Goal: Task Accomplishment & Management: Manage account settings

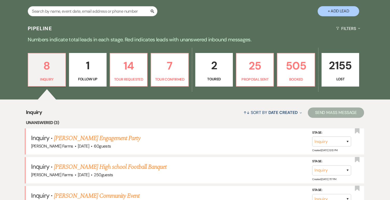
scroll to position [78, 0]
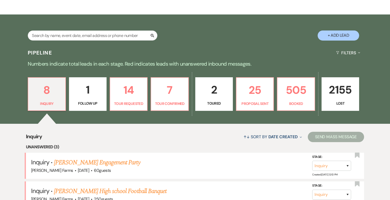
click at [354, 53] on button "Filters Expand" at bounding box center [348, 53] width 28 height 14
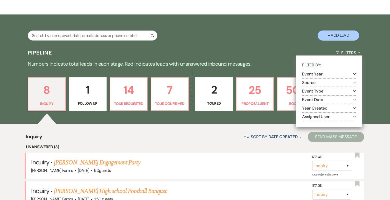
click at [313, 115] on button "Assigned User Expand" at bounding box center [329, 117] width 54 height 4
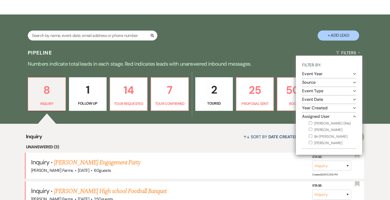
click at [319, 121] on label "[PERSON_NAME] (Me)" at bounding box center [331, 124] width 47 height 6
click at [312, 122] on input "[PERSON_NAME] (Me)" at bounding box center [309, 123] width 3 height 3
checkbox input "true"
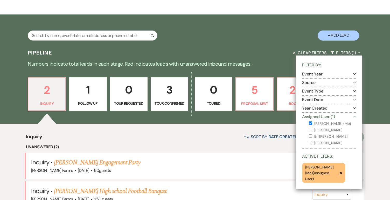
click at [322, 171] on p "[PERSON_NAME] (Me) ( Assigned User )" at bounding box center [321, 173] width 32 height 17
click at [224, 124] on div "Inquiry ↑↓ Sort By Date Created Expand Send Mass Message Unanswered (2) Inquiry…" at bounding box center [195, 186] width 390 height 124
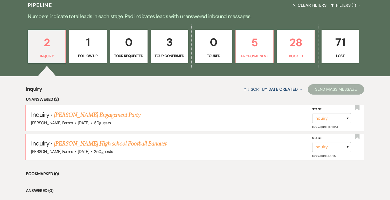
scroll to position [81, 0]
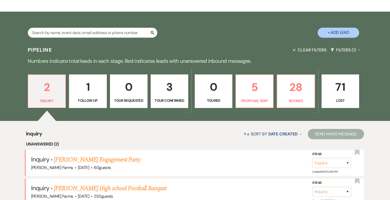
click at [174, 94] on p "3" at bounding box center [169, 86] width 31 height 17
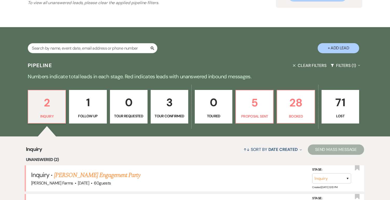
select select "4"
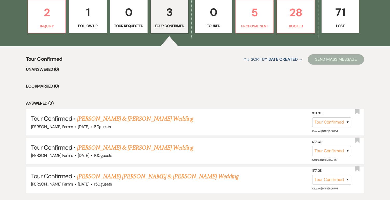
scroll to position [158, 0]
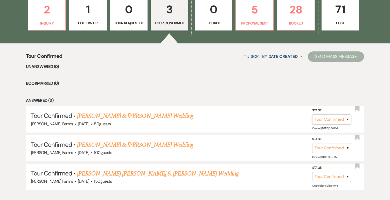
click at [325, 121] on select "Inquiry Follow Up Tour Requested Tour Confirmed Toured Proposal Sent Booked Lost" at bounding box center [331, 119] width 39 height 10
select select "6"
click at [312, 114] on select "Inquiry Follow Up Tour Requested Tour Confirmed Toured Proposal Sent Booked Lost" at bounding box center [331, 119] width 39 height 10
click at [336, 124] on button "Save" at bounding box center [340, 119] width 26 height 10
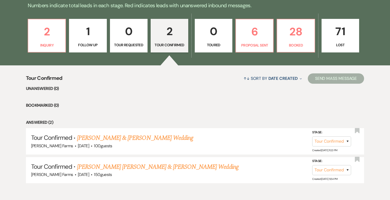
scroll to position [106, 0]
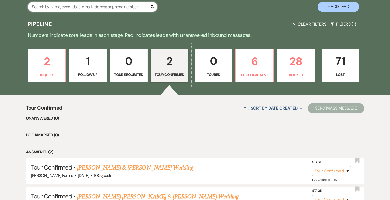
click at [101, 6] on input "text" at bounding box center [92, 7] width 129 height 10
type input "[PERSON_NAME]"
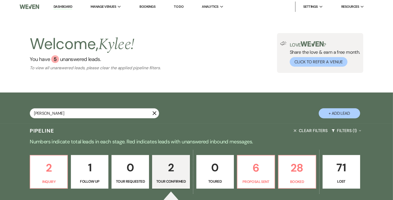
select select "4"
select select "8"
select select "11"
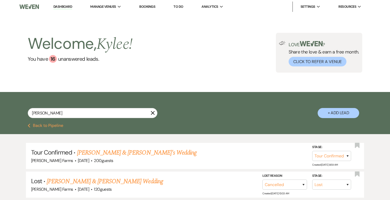
click at [124, 154] on link "[PERSON_NAME] & [PERSON_NAME]'s Wedding" at bounding box center [137, 152] width 120 height 9
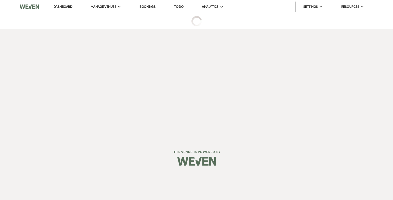
select select "4"
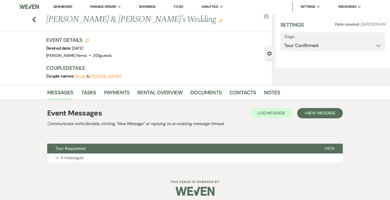
select select "5"
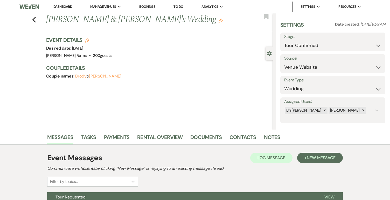
click at [36, 20] on use "button" at bounding box center [33, 20] width 3 height 6
select select "4"
select select "8"
select select "11"
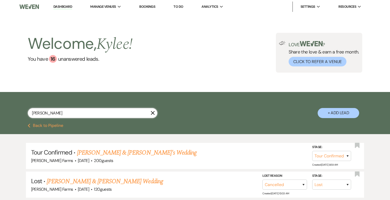
click at [51, 115] on input "[PERSON_NAME]" at bounding box center [92, 113] width 129 height 10
click at [52, 115] on input "[PERSON_NAME]" at bounding box center [92, 113] width 129 height 10
paste input "[PERSON_NAME]"
type input "[PERSON_NAME]"
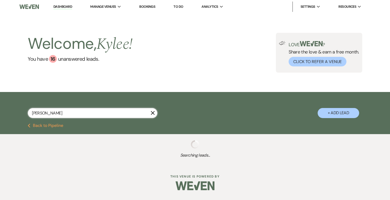
select select "4"
select select "8"
select select "4"
select select "8"
select select "5"
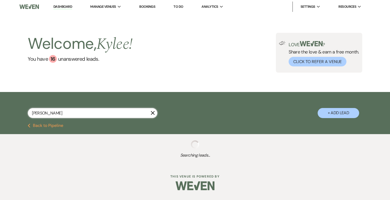
select select "8"
select select "4"
select select "8"
select select "5"
select select "8"
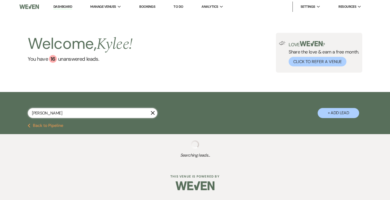
select select "5"
select select "8"
select select "5"
select select "8"
select select "11"
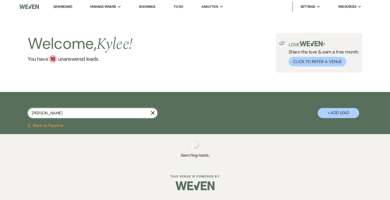
select select "8"
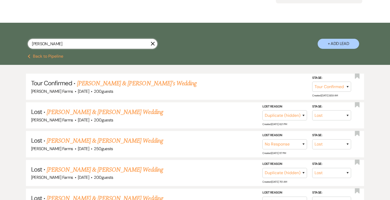
scroll to position [78, 0]
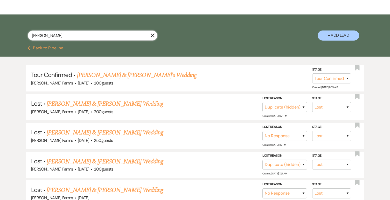
type input "[PERSON_NAME]"
click at [132, 76] on link "[PERSON_NAME] & [PERSON_NAME]'s Wedding" at bounding box center [137, 75] width 120 height 9
select select "4"
select select "5"
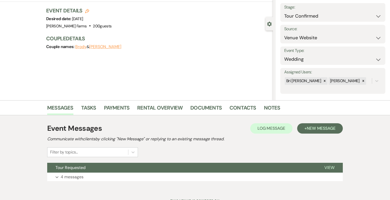
scroll to position [52, 0]
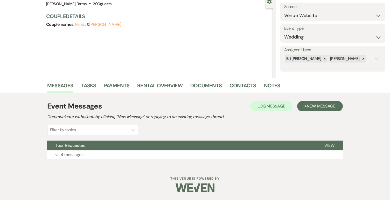
click at [82, 158] on p "4 messages" at bounding box center [72, 155] width 23 height 7
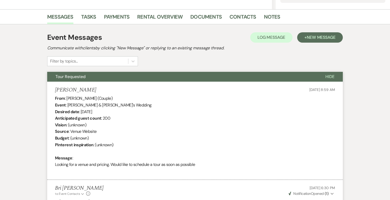
scroll to position [95, 0]
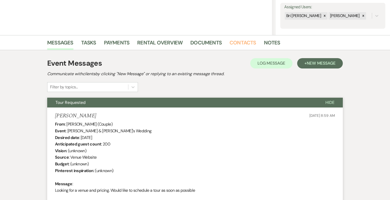
click at [243, 41] on link "Contacts" at bounding box center [242, 44] width 27 height 11
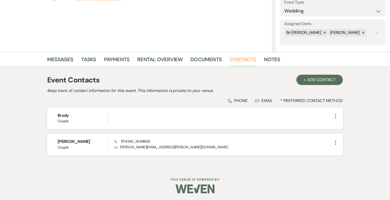
scroll to position [79, 0]
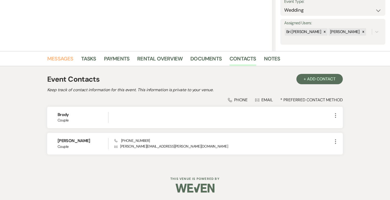
click at [67, 61] on link "Messages" at bounding box center [60, 60] width 26 height 11
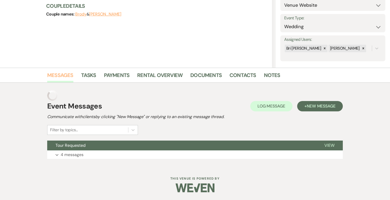
scroll to position [52, 0]
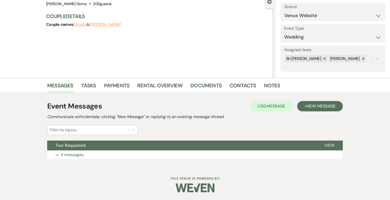
click at [67, 154] on p "4 messages" at bounding box center [72, 155] width 23 height 7
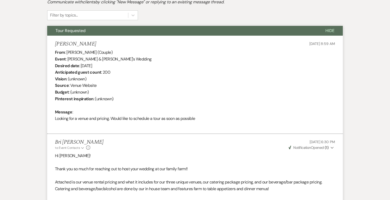
scroll to position [0, 0]
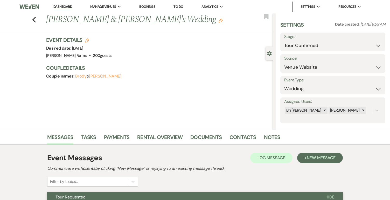
click at [361, 111] on icon at bounding box center [363, 111] width 4 height 4
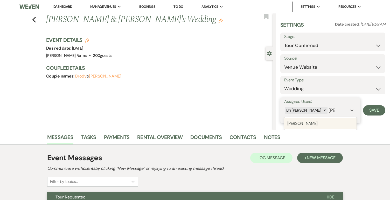
type input "kylee"
click at [316, 123] on div "[PERSON_NAME]" at bounding box center [320, 124] width 72 height 10
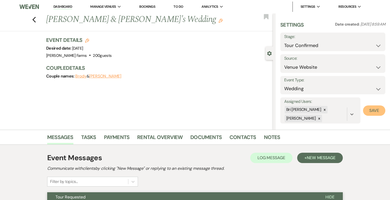
click at [373, 110] on button "Save" at bounding box center [374, 111] width 22 height 10
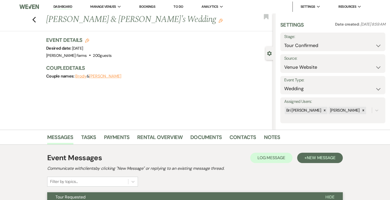
click at [36, 17] on use "button" at bounding box center [33, 20] width 3 height 6
select select "4"
select select "8"
select select "4"
select select "8"
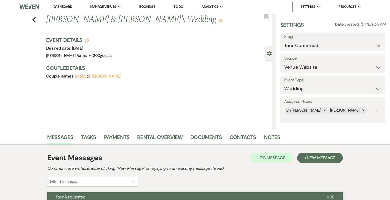
select select "5"
select select "8"
select select "4"
select select "8"
select select "5"
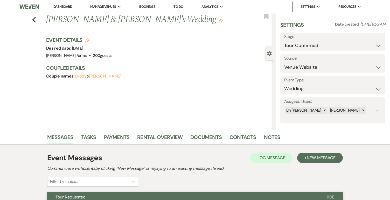
select select "8"
select select "5"
select select "8"
select select "5"
select select "8"
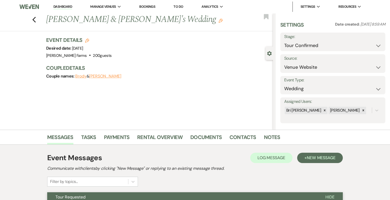
select select "11"
select select "8"
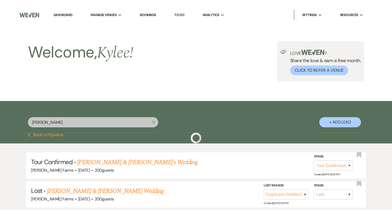
scroll to position [78, 0]
